Goal: Check status: Check status

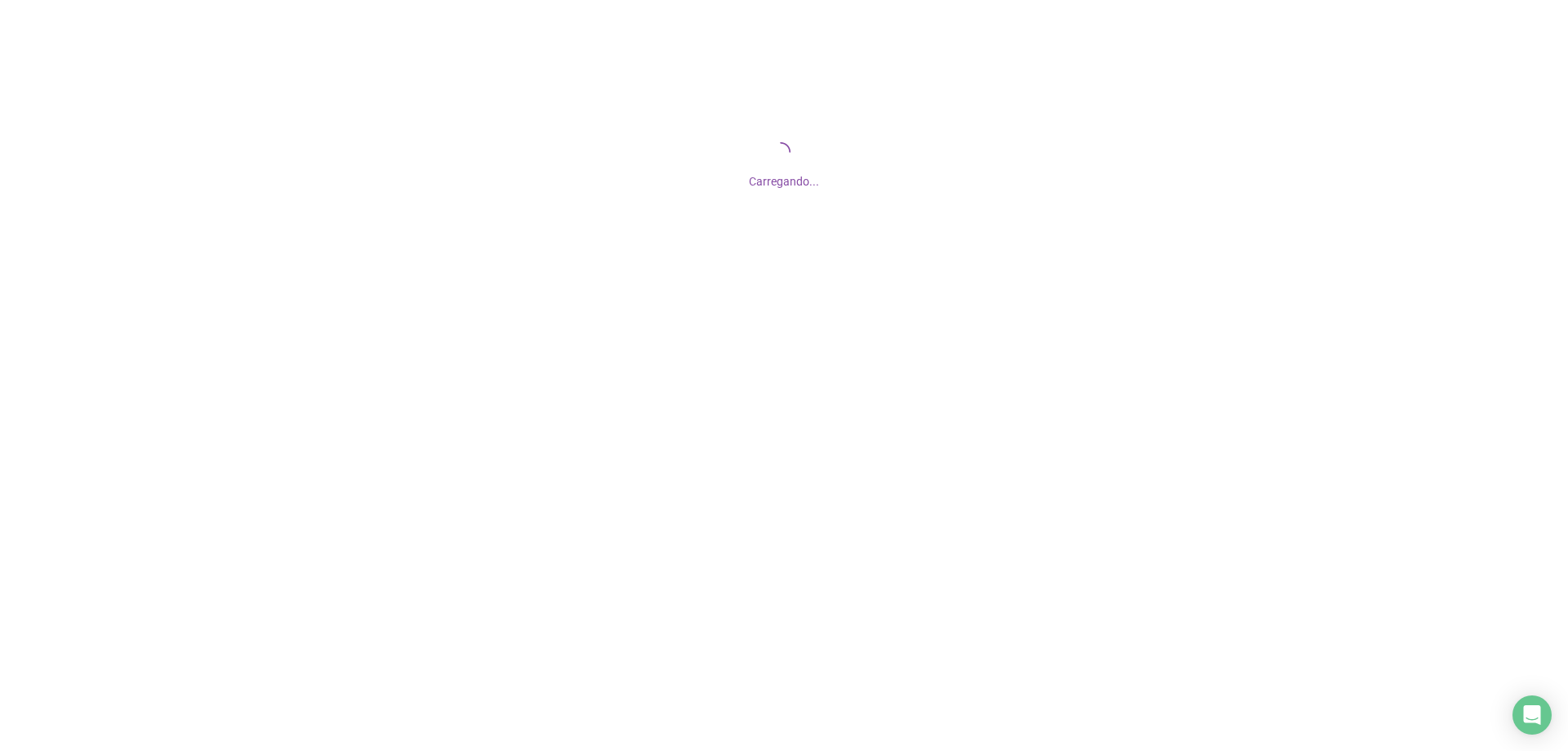
click at [832, 336] on div at bounding box center [784, 375] width 1568 height 751
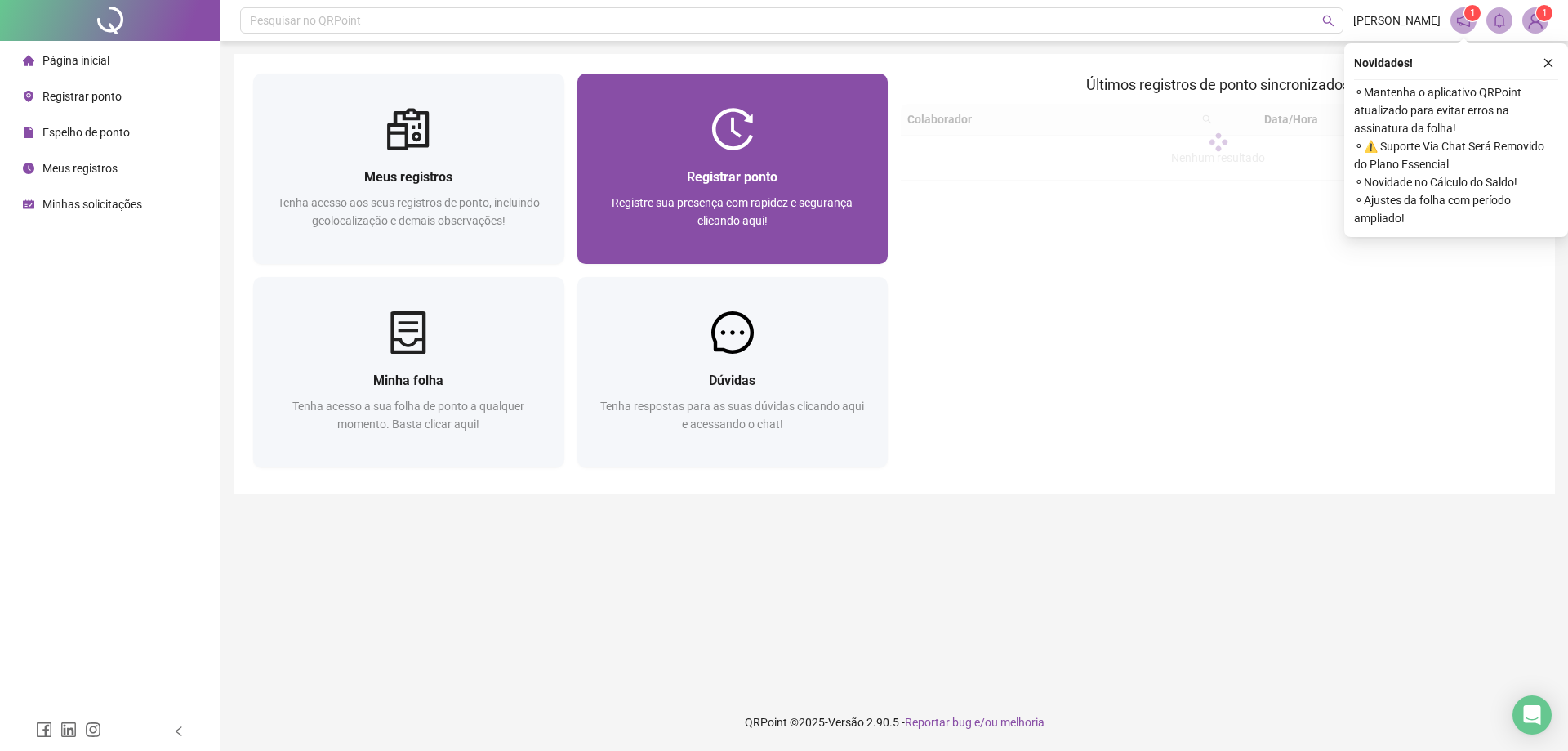
click at [689, 135] on div at bounding box center [733, 129] width 311 height 42
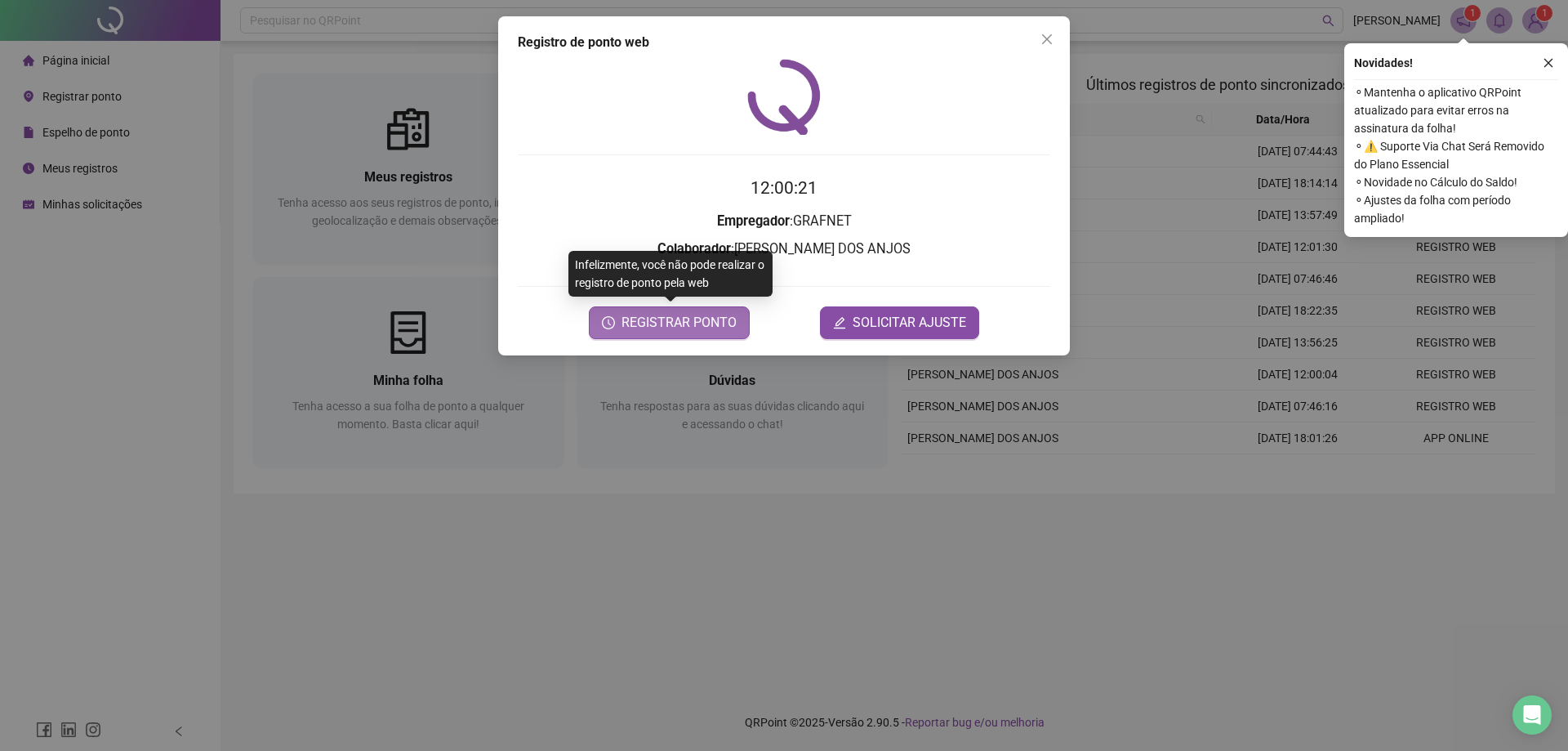
click at [695, 316] on span "REGISTRAR PONTO" at bounding box center [679, 322] width 115 height 20
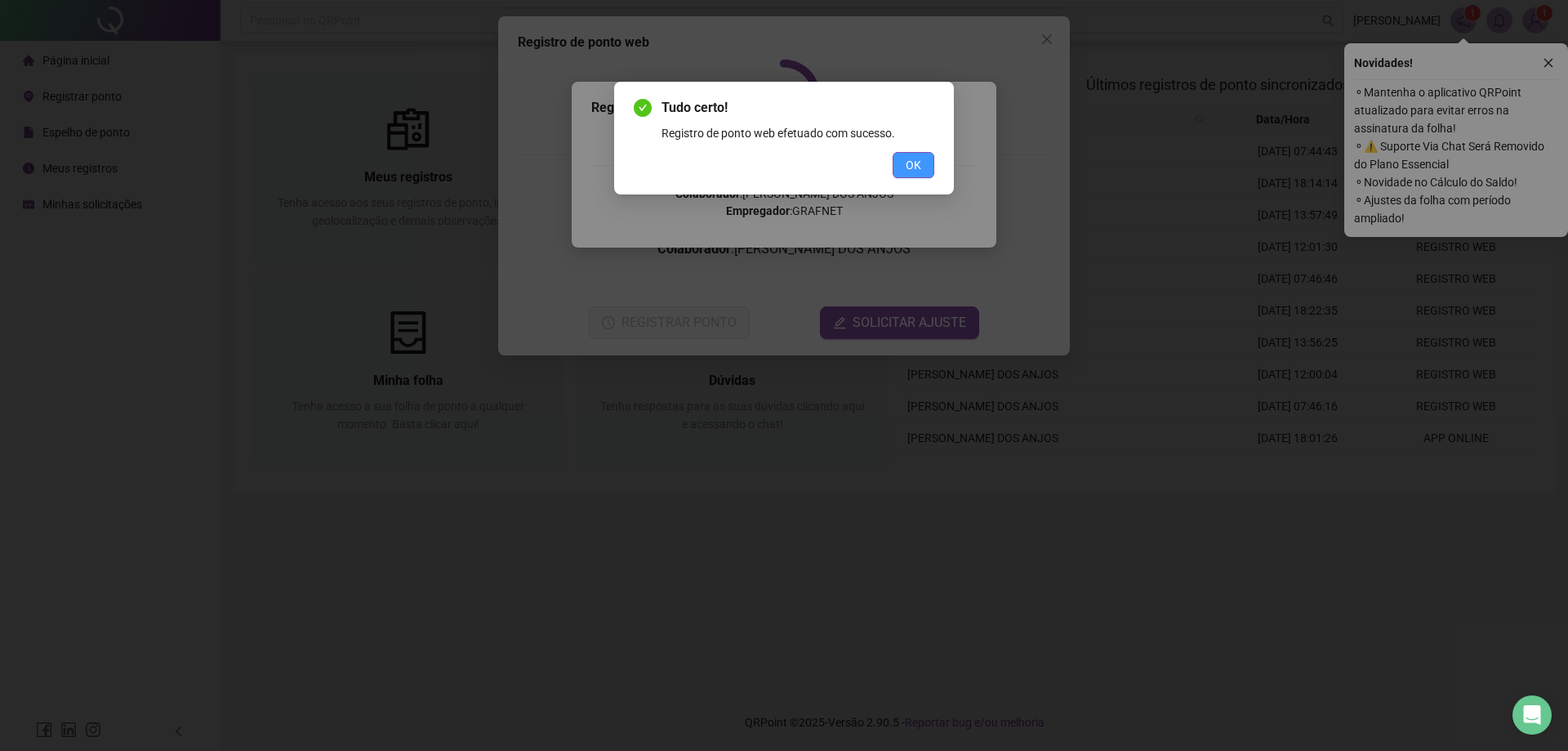
click at [918, 163] on span "OK" at bounding box center [913, 165] width 15 height 18
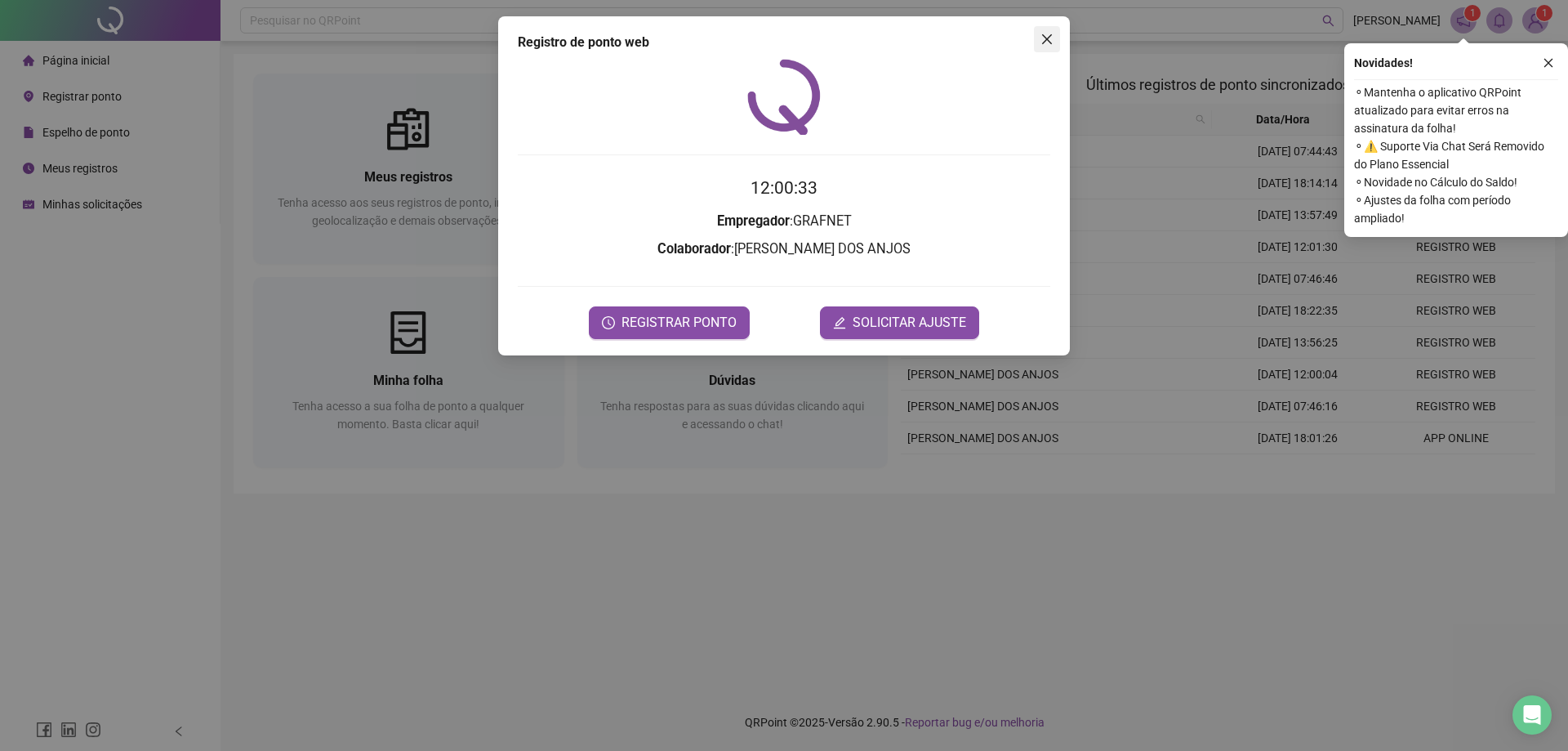
click at [1048, 33] on icon "close" at bounding box center [1046, 39] width 13 height 13
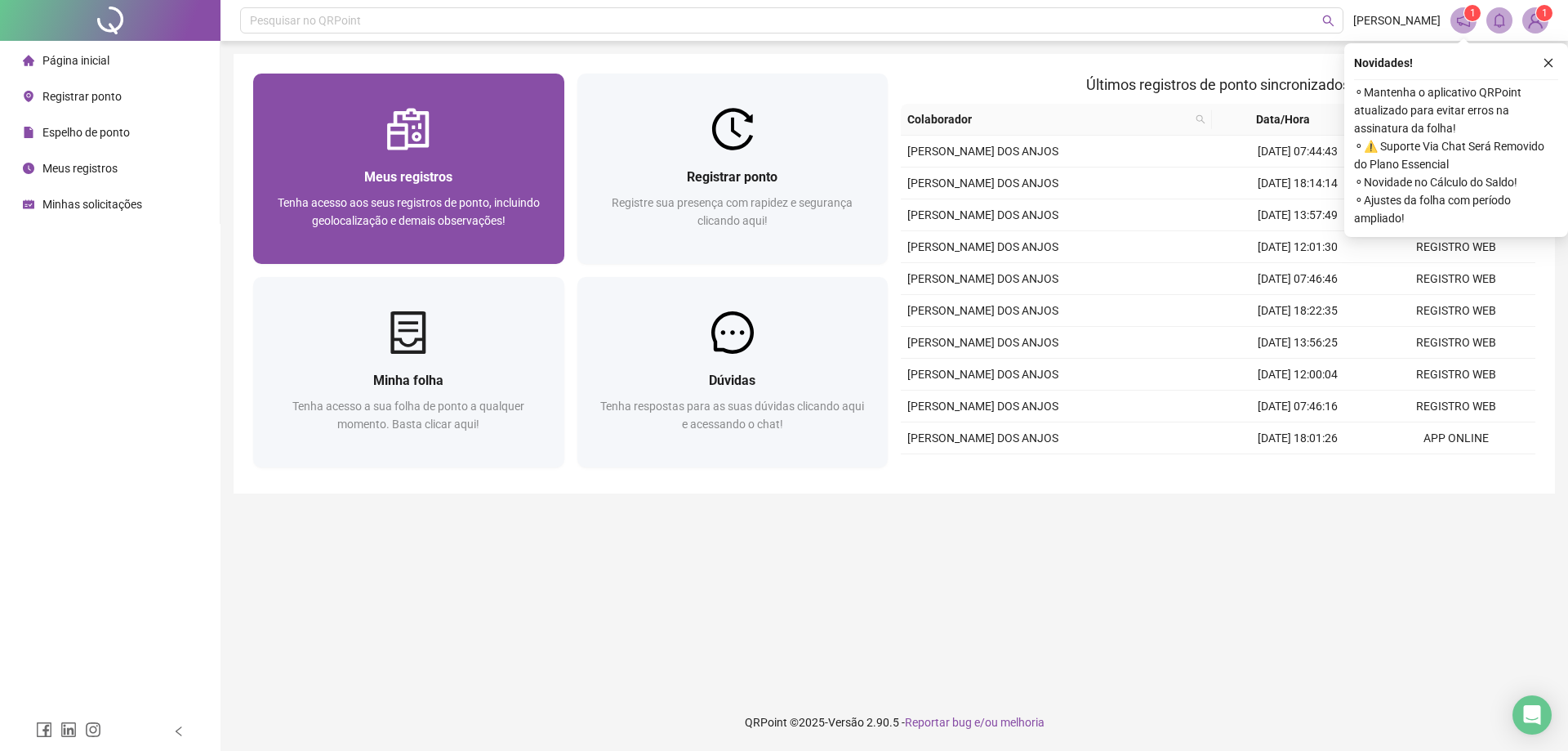
click at [495, 191] on div "Meus registros Tenha acesso aos seus registros de ponto, incluindo geolocalizaç…" at bounding box center [409, 207] width 272 height 81
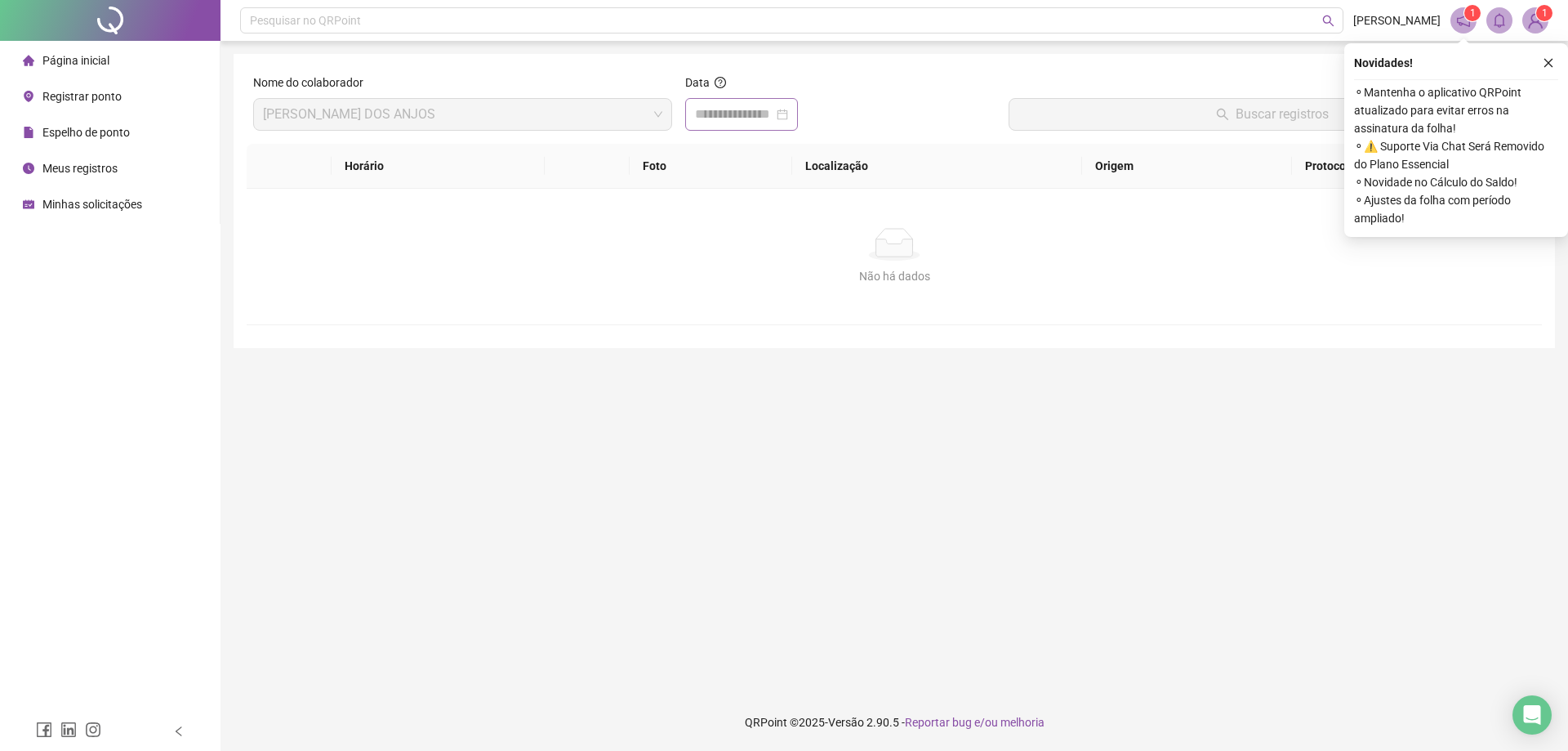
click at [789, 120] on div at bounding box center [742, 114] width 93 height 20
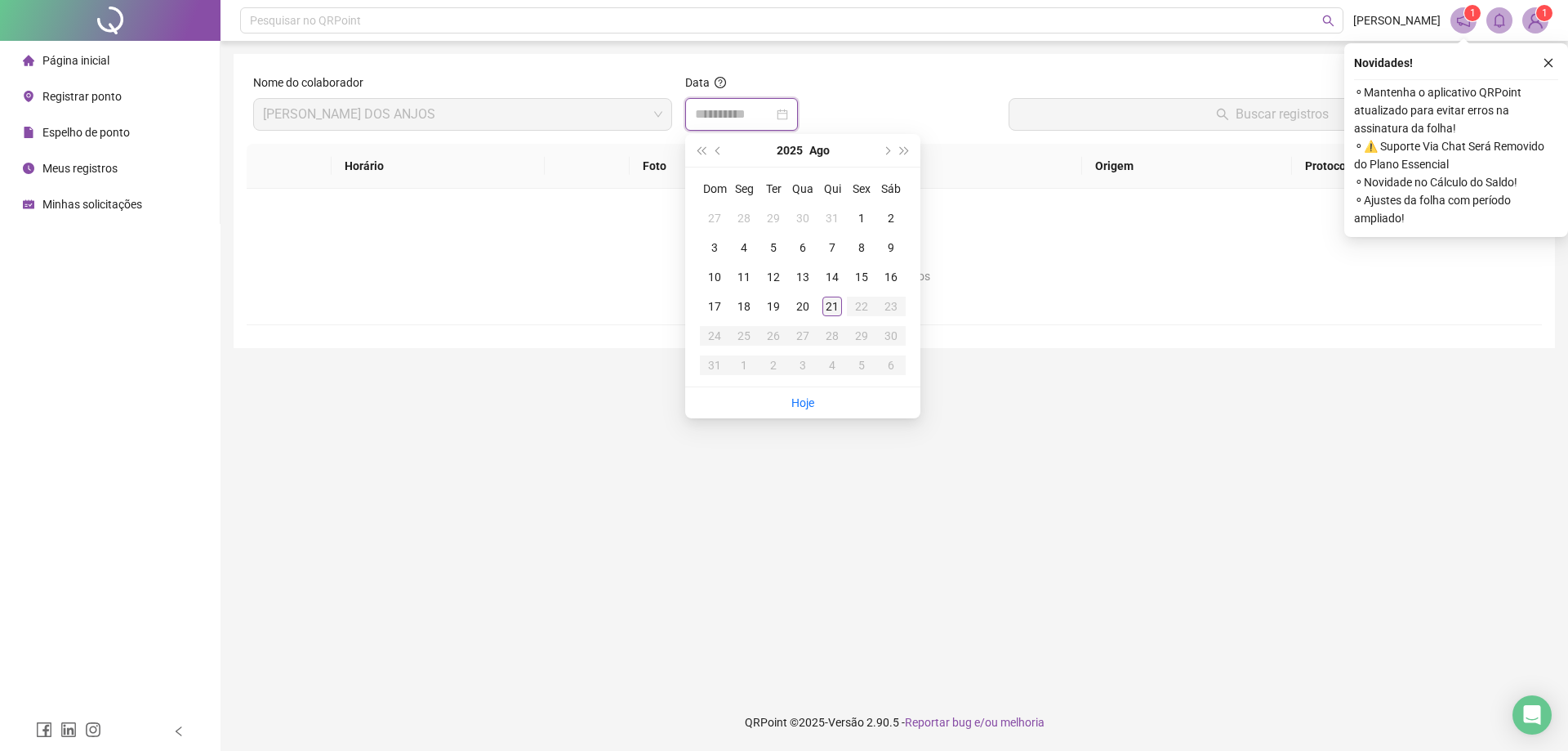
type input "**********"
click at [832, 308] on div "21" at bounding box center [832, 306] width 20 height 20
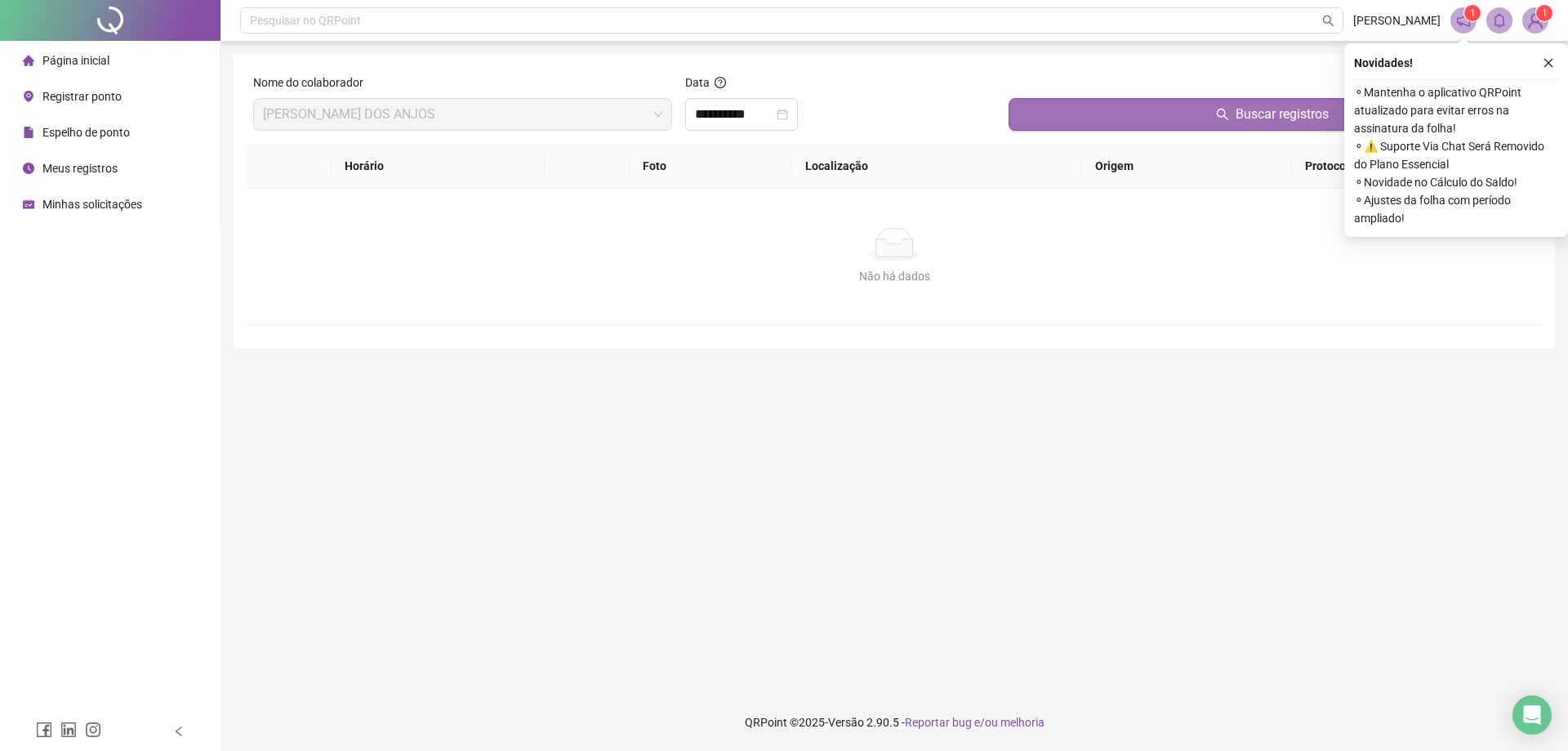
click at [1107, 114] on button "Buscar registros" at bounding box center [1272, 115] width 527 height 33
